Goal: Information Seeking & Learning: Learn about a topic

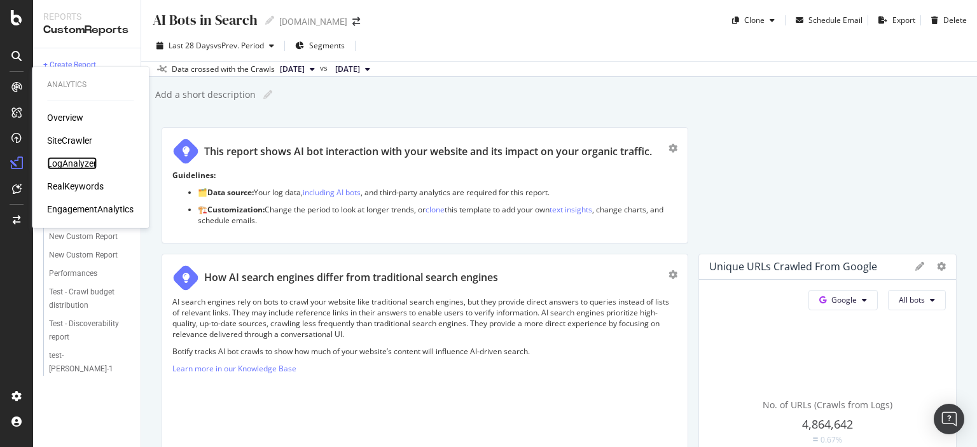
click at [68, 160] on div "LogAnalyzer" at bounding box center [72, 163] width 50 height 13
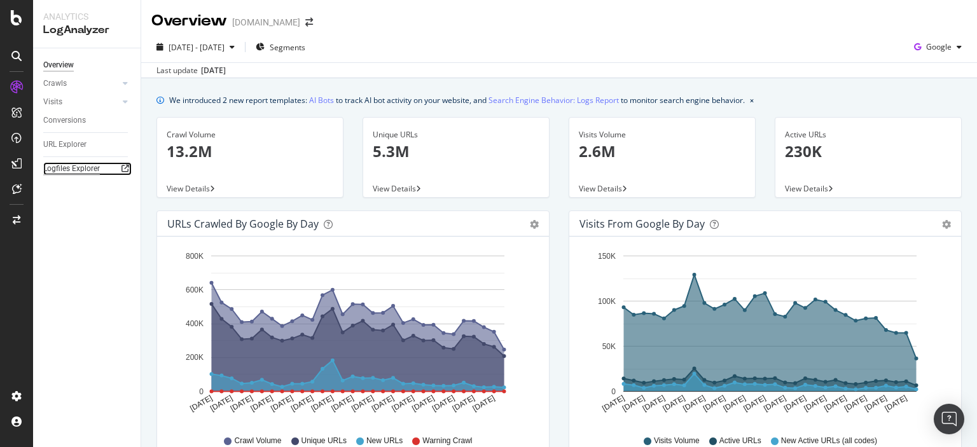
click at [81, 172] on div "Logfiles Explorer" at bounding box center [71, 168] width 57 height 13
click at [603, 101] on link "Search Engine Behavior: Logs Report" at bounding box center [554, 100] width 130 height 13
click at [63, 87] on div "Crawls" at bounding box center [55, 83] width 24 height 13
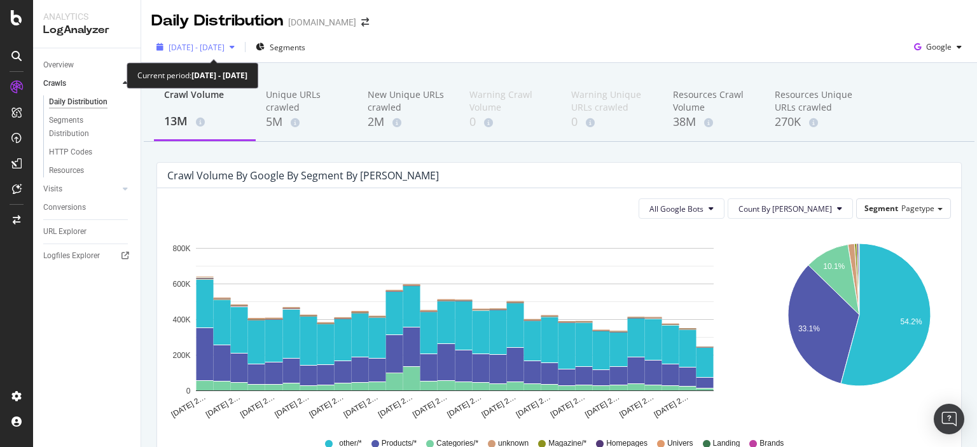
click at [224, 43] on span "2025 Aug. 28th - Sep. 26th" at bounding box center [197, 47] width 56 height 11
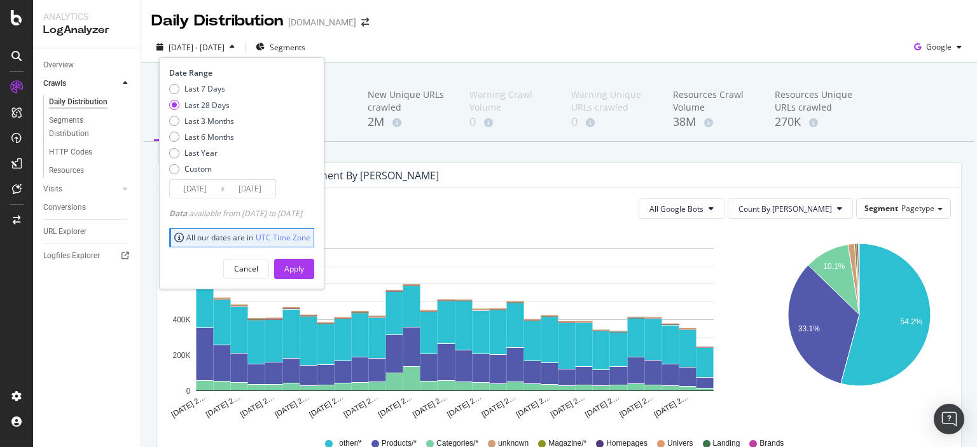
click at [209, 108] on div "Last 28 Days" at bounding box center [206, 105] width 45 height 11
click at [304, 265] on div "Apply" at bounding box center [294, 268] width 20 height 11
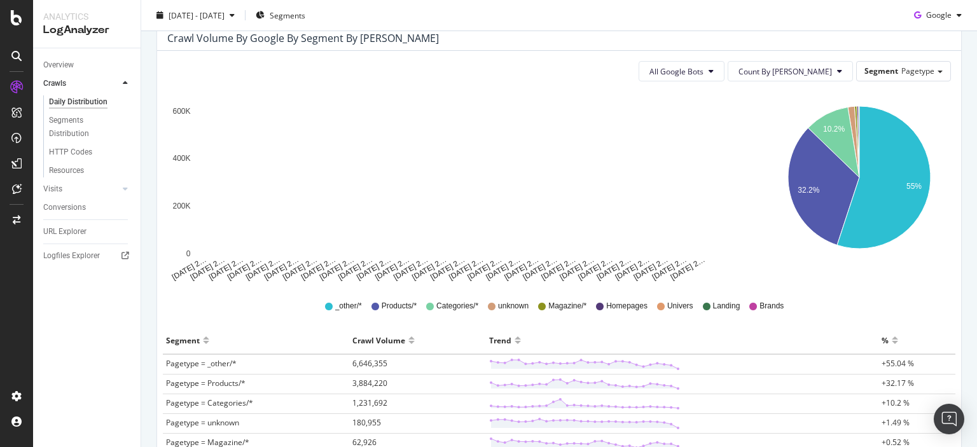
scroll to position [127, 0]
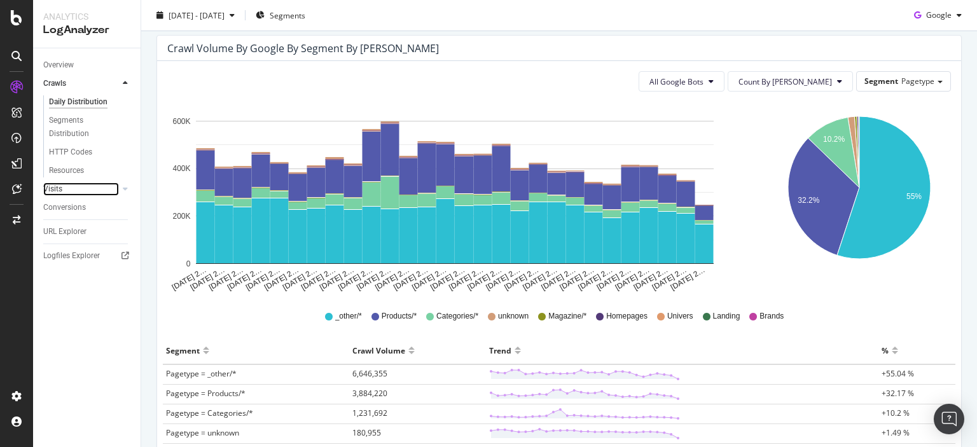
click at [81, 193] on link "Visits" at bounding box center [81, 189] width 76 height 13
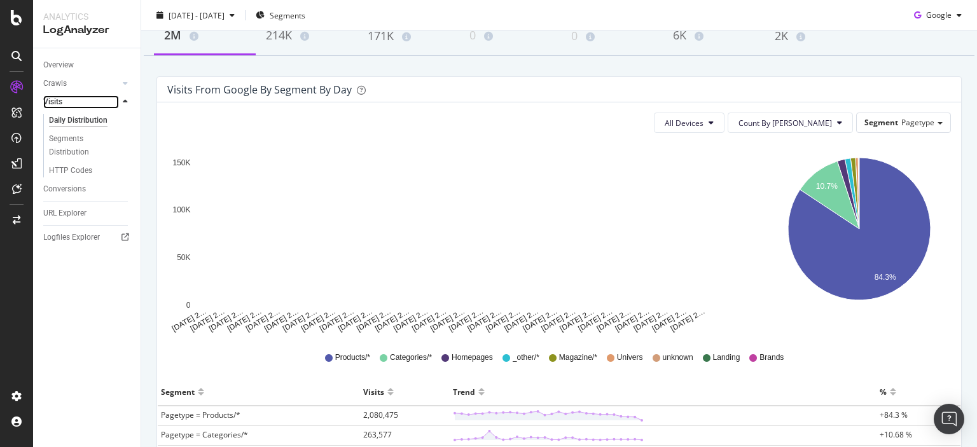
scroll to position [64, 0]
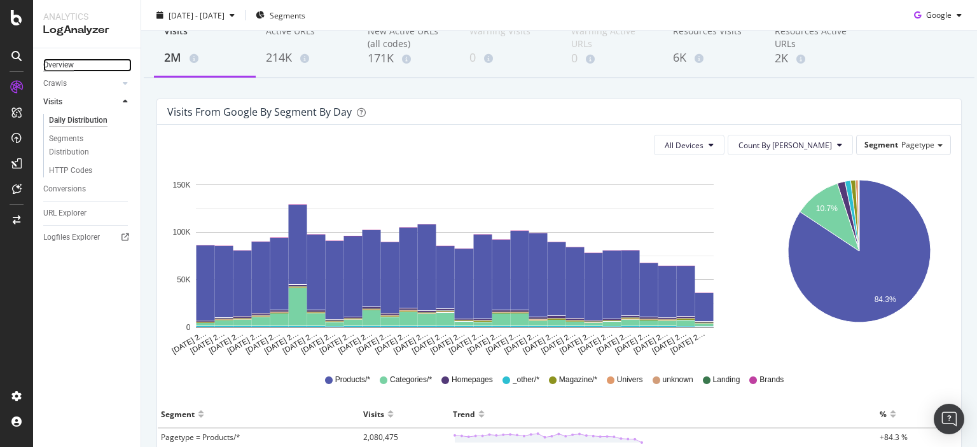
click at [56, 69] on div "Overview" at bounding box center [58, 65] width 31 height 13
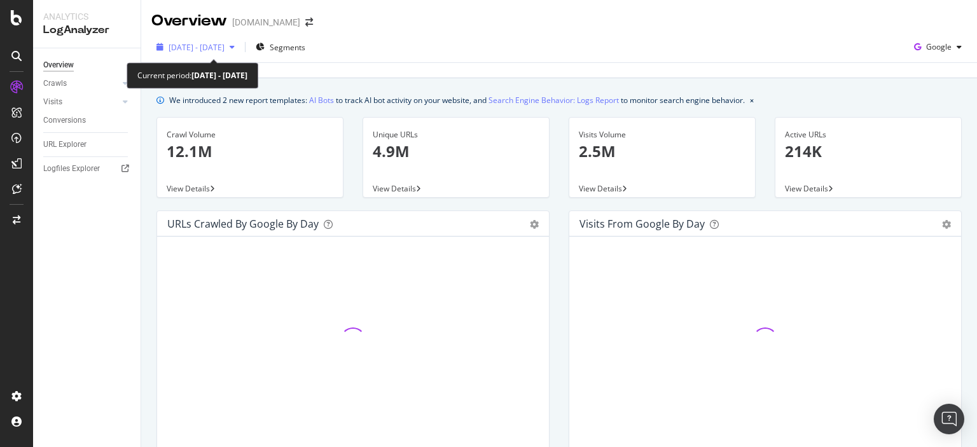
click at [225, 51] on span "2025 Aug. 30th - Sep. 26th" at bounding box center [197, 47] width 56 height 11
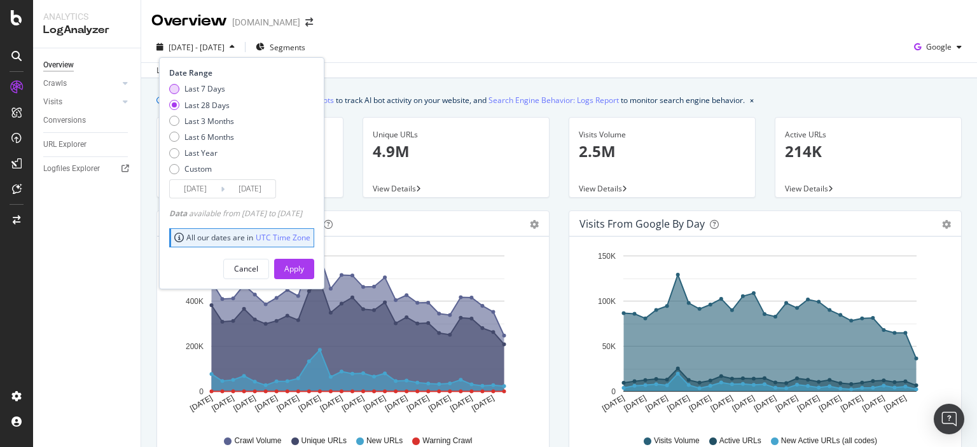
click at [209, 89] on div "Last 7 Days" at bounding box center [204, 88] width 41 height 11
type input "2025/09/20"
click at [304, 269] on div "Apply" at bounding box center [294, 268] width 20 height 11
